Goal: Information Seeking & Learning: Learn about a topic

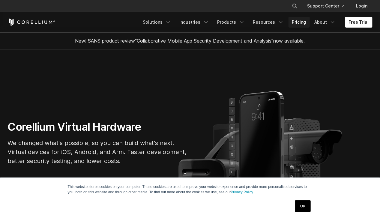
click at [302, 24] on link "Pricing" at bounding box center [298, 22] width 21 height 11
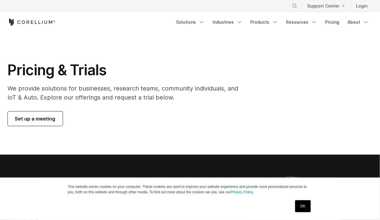
click at [303, 204] on link "OK" at bounding box center [302, 206] width 15 height 12
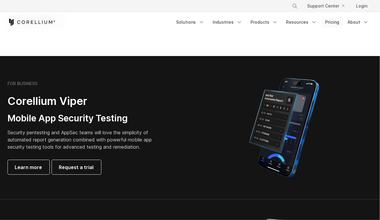
scroll to position [98, 0]
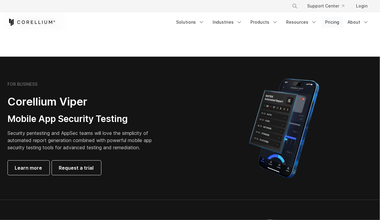
click at [336, 22] on link "Pricing" at bounding box center [332, 22] width 21 height 11
